Goal: Information Seeking & Learning: Learn about a topic

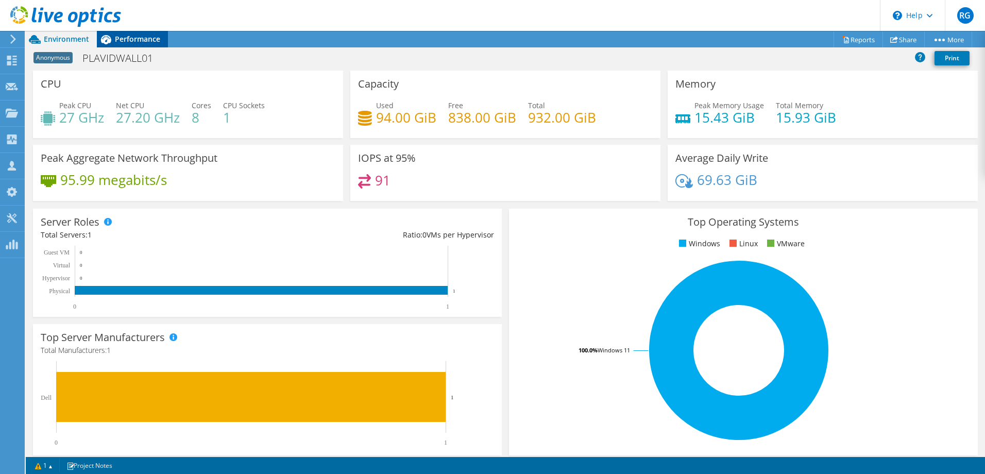
click at [139, 39] on span "Performance" at bounding box center [137, 39] width 45 height 10
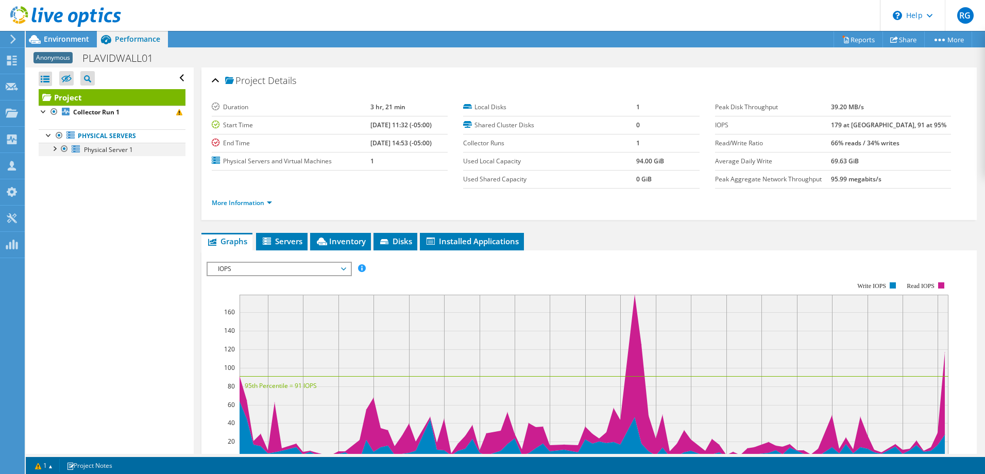
click at [53, 149] on div at bounding box center [54, 148] width 10 height 10
click at [62, 176] on div at bounding box center [59, 174] width 10 height 10
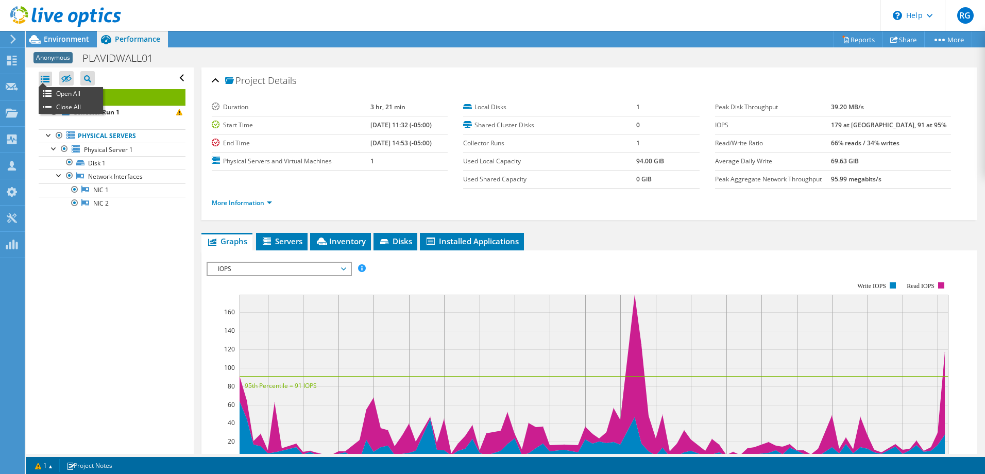
click at [48, 77] on div at bounding box center [45, 79] width 13 height 14
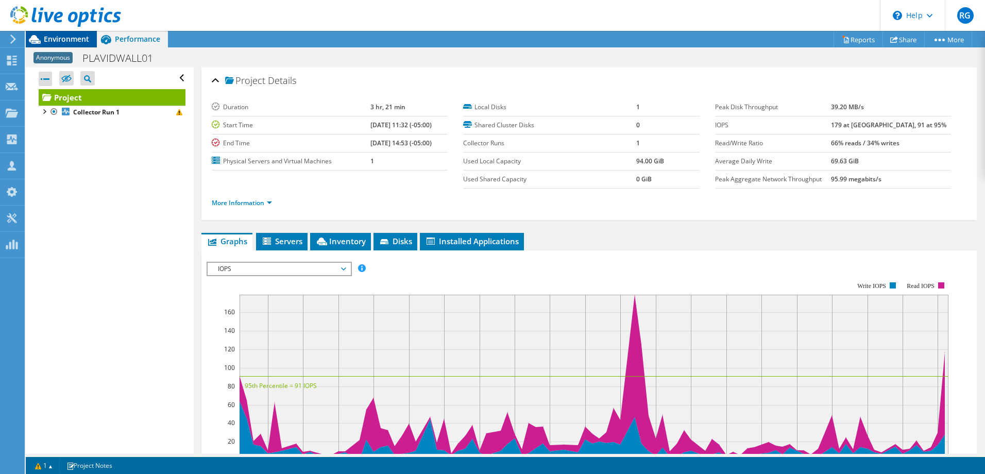
click at [75, 41] on span "Environment" at bounding box center [66, 39] width 45 height 10
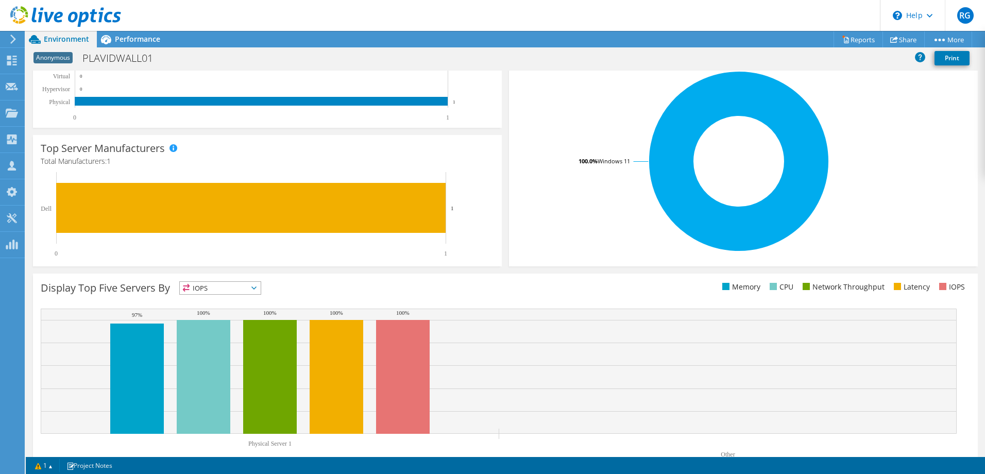
scroll to position [188, 0]
